Goal: Find specific page/section: Find specific page/section

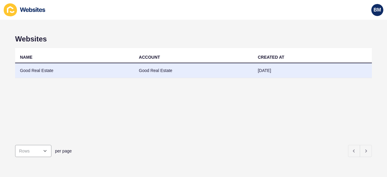
click at [48, 73] on td "Good Real Estate" at bounding box center [74, 70] width 119 height 15
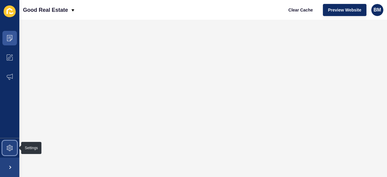
click at [9, 147] on icon at bounding box center [10, 148] width 6 height 6
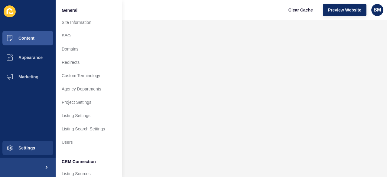
click at [10, 13] on icon at bounding box center [11, 13] width 4 height 2
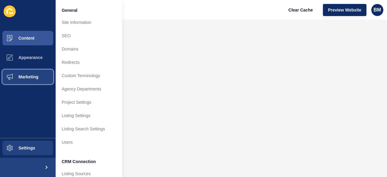
click at [31, 77] on span "Marketing" at bounding box center [18, 76] width 39 height 5
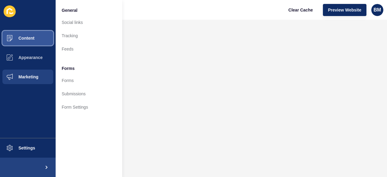
click at [29, 34] on button "Content" at bounding box center [28, 37] width 56 height 19
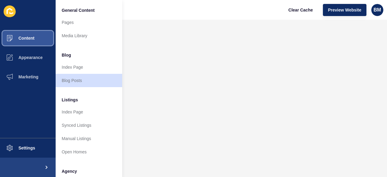
scroll to position [151, 0]
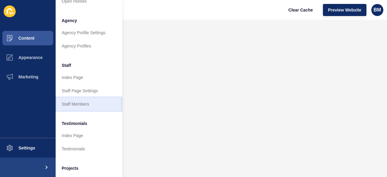
click at [87, 105] on link "Staff Members" at bounding box center [89, 103] width 67 height 13
